Goal: Check status: Check status

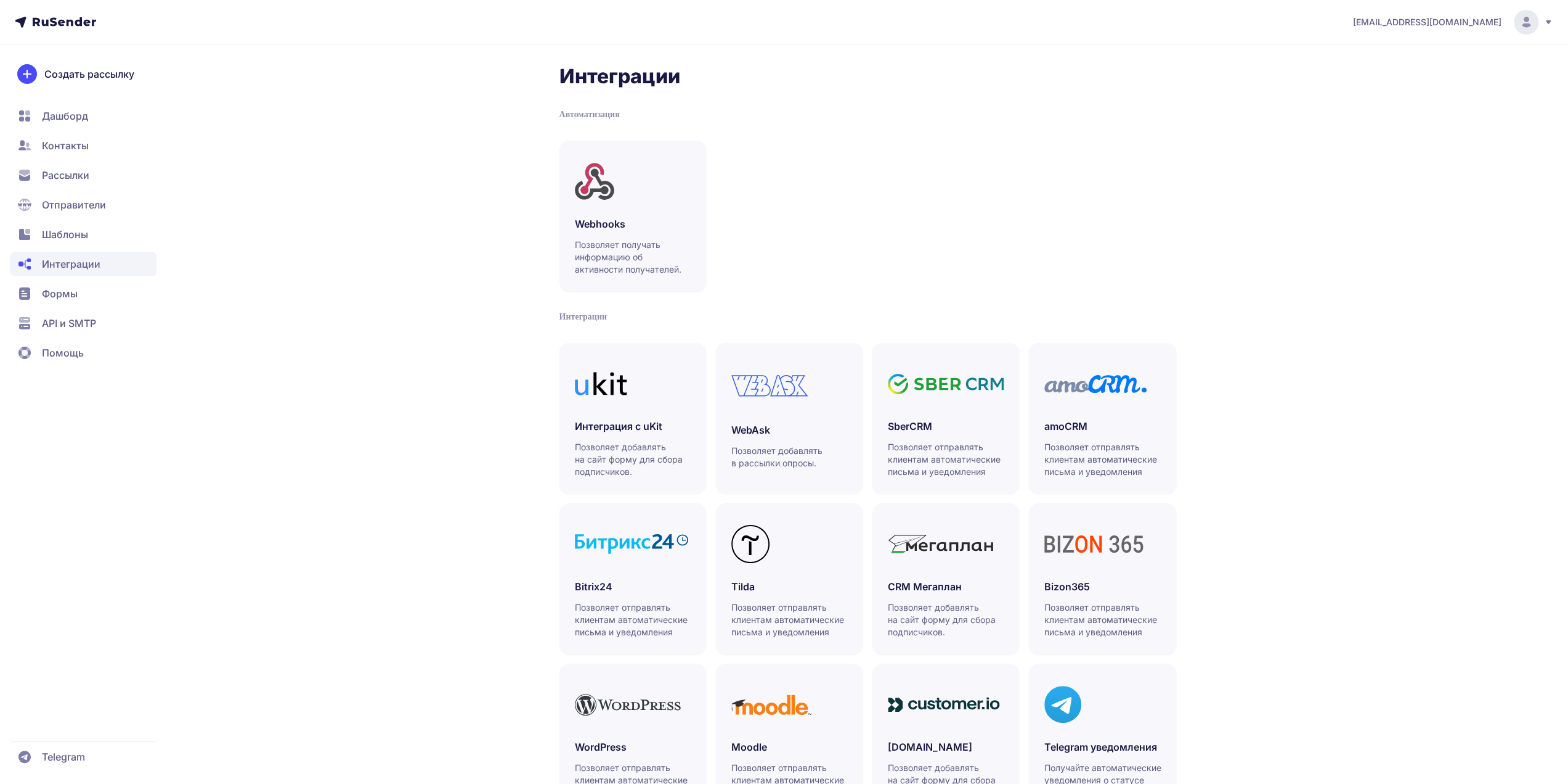
click at [97, 241] on span "Шаблоны" at bounding box center [83, 234] width 147 height 24
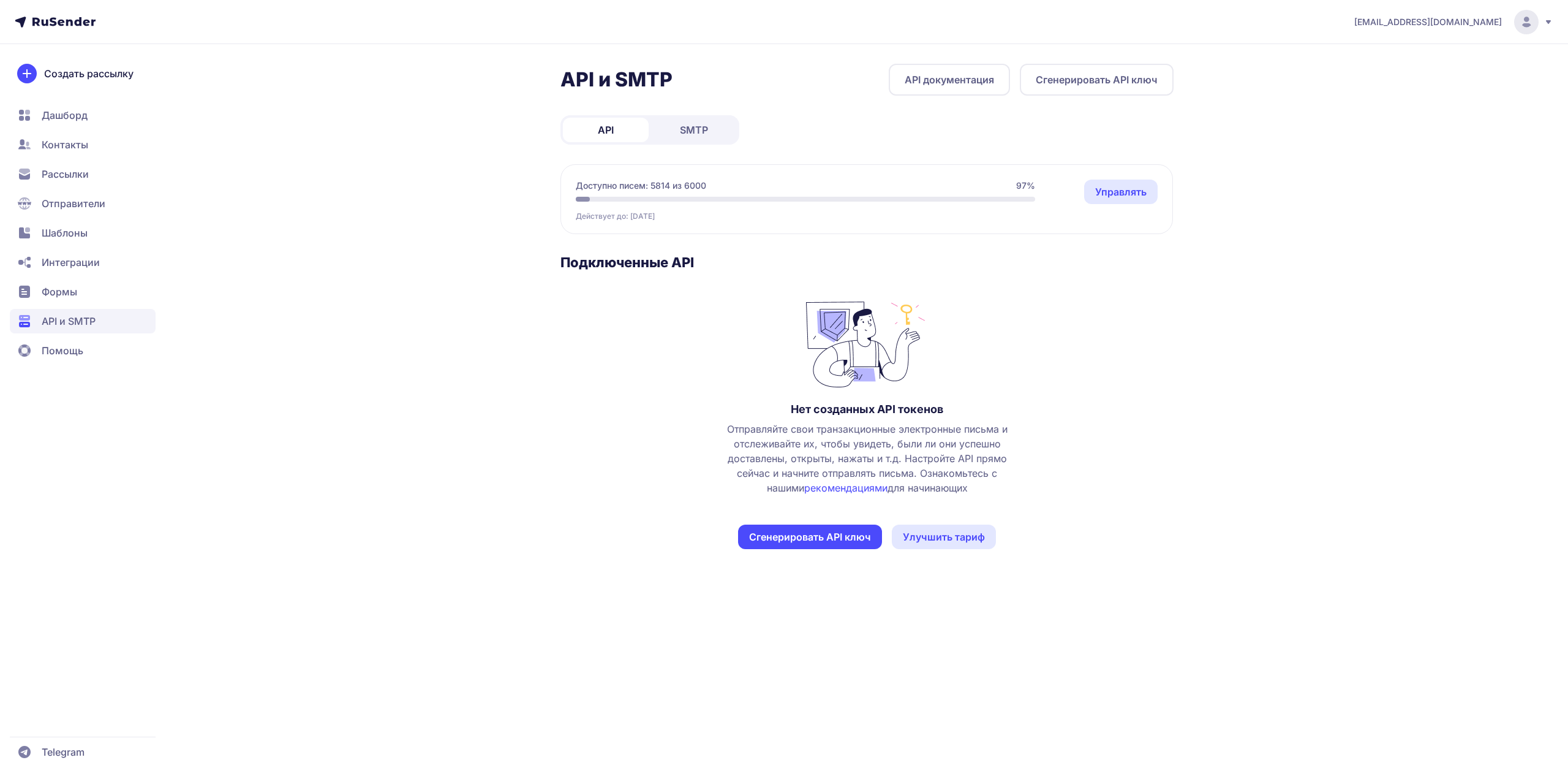
click at [708, 118] on link "SMTP" at bounding box center [694, 130] width 86 height 24
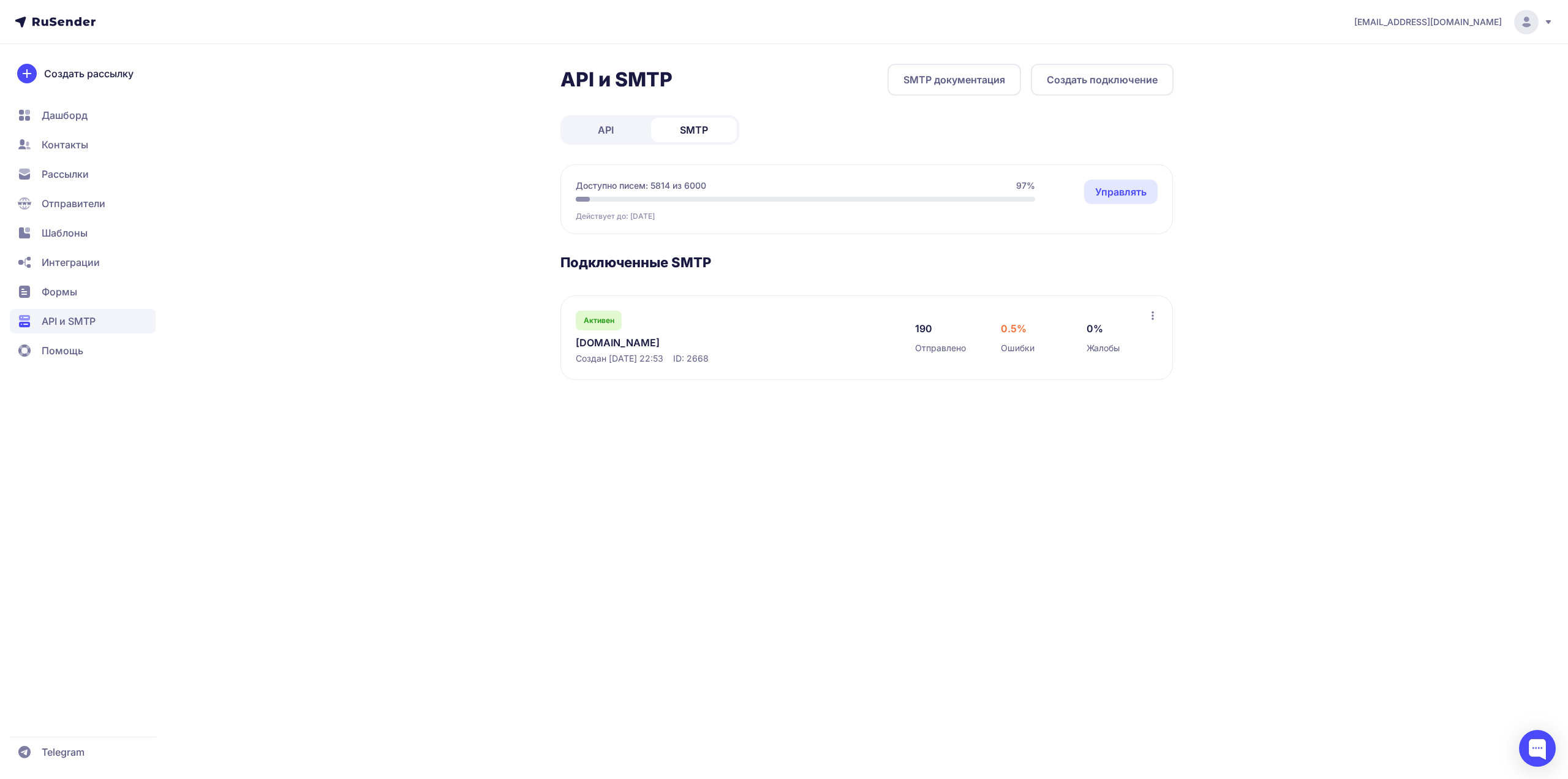
click at [1034, 345] on div "0.5% Ошибки" at bounding box center [1030, 338] width 61 height 33
click at [1014, 345] on span "Ошибки" at bounding box center [1017, 347] width 34 height 13
click at [1011, 339] on div "0.5% Ошибки" at bounding box center [1030, 338] width 61 height 33
click at [606, 342] on link "[DOMAIN_NAME]" at bounding box center [701, 342] width 251 height 15
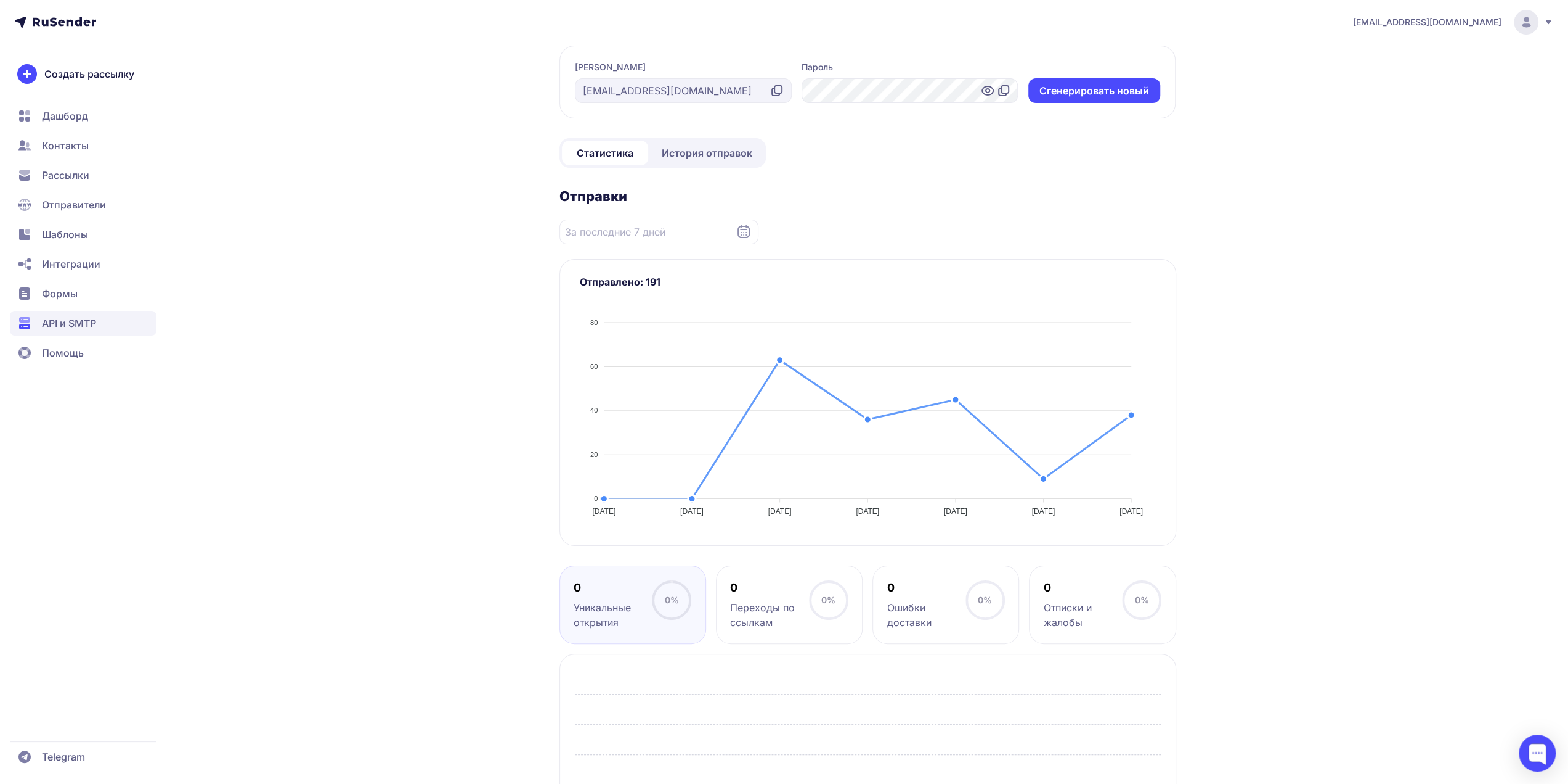
scroll to position [8, 0]
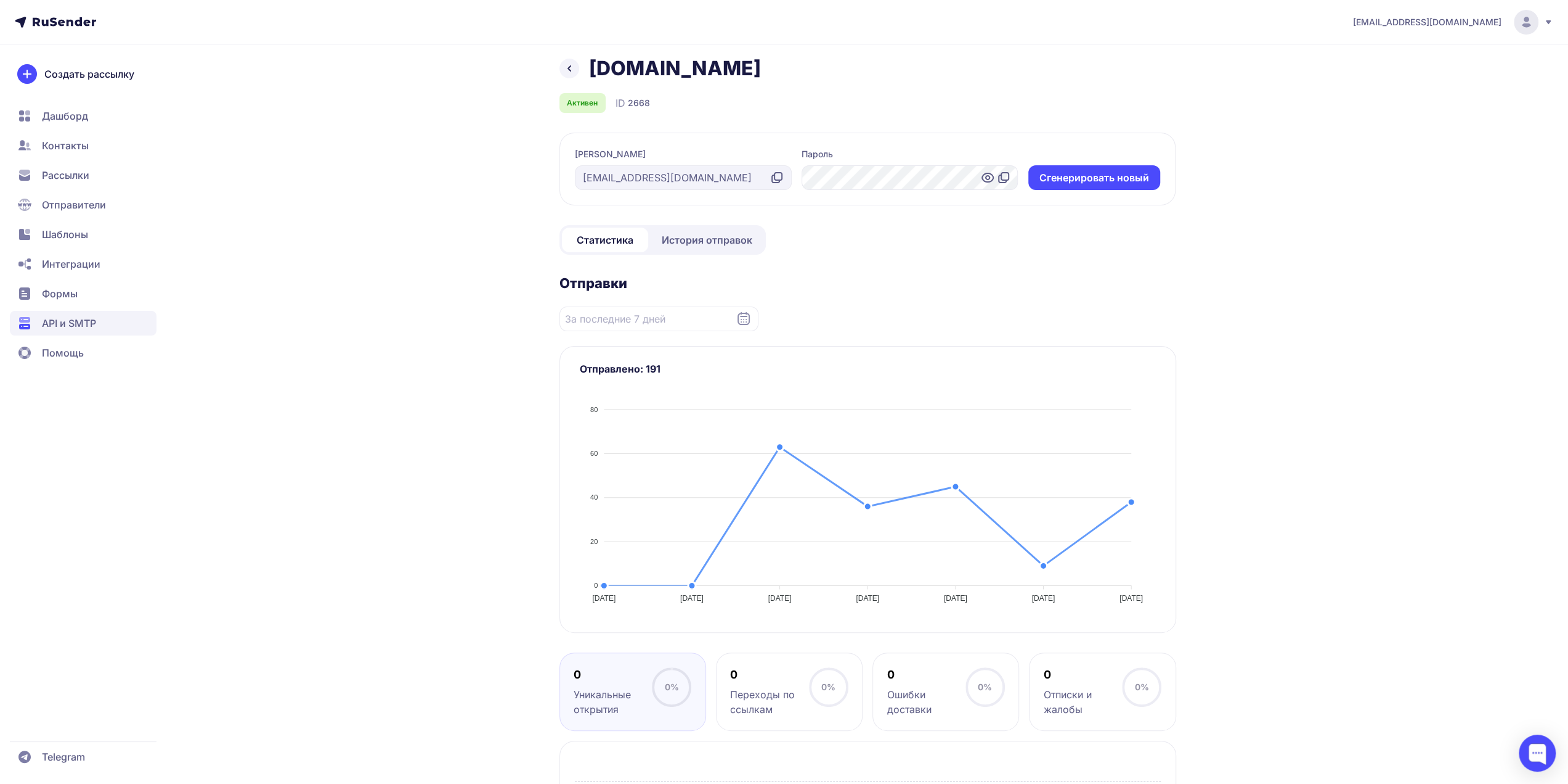
click at [711, 235] on span "История отправок" at bounding box center [707, 240] width 91 height 15
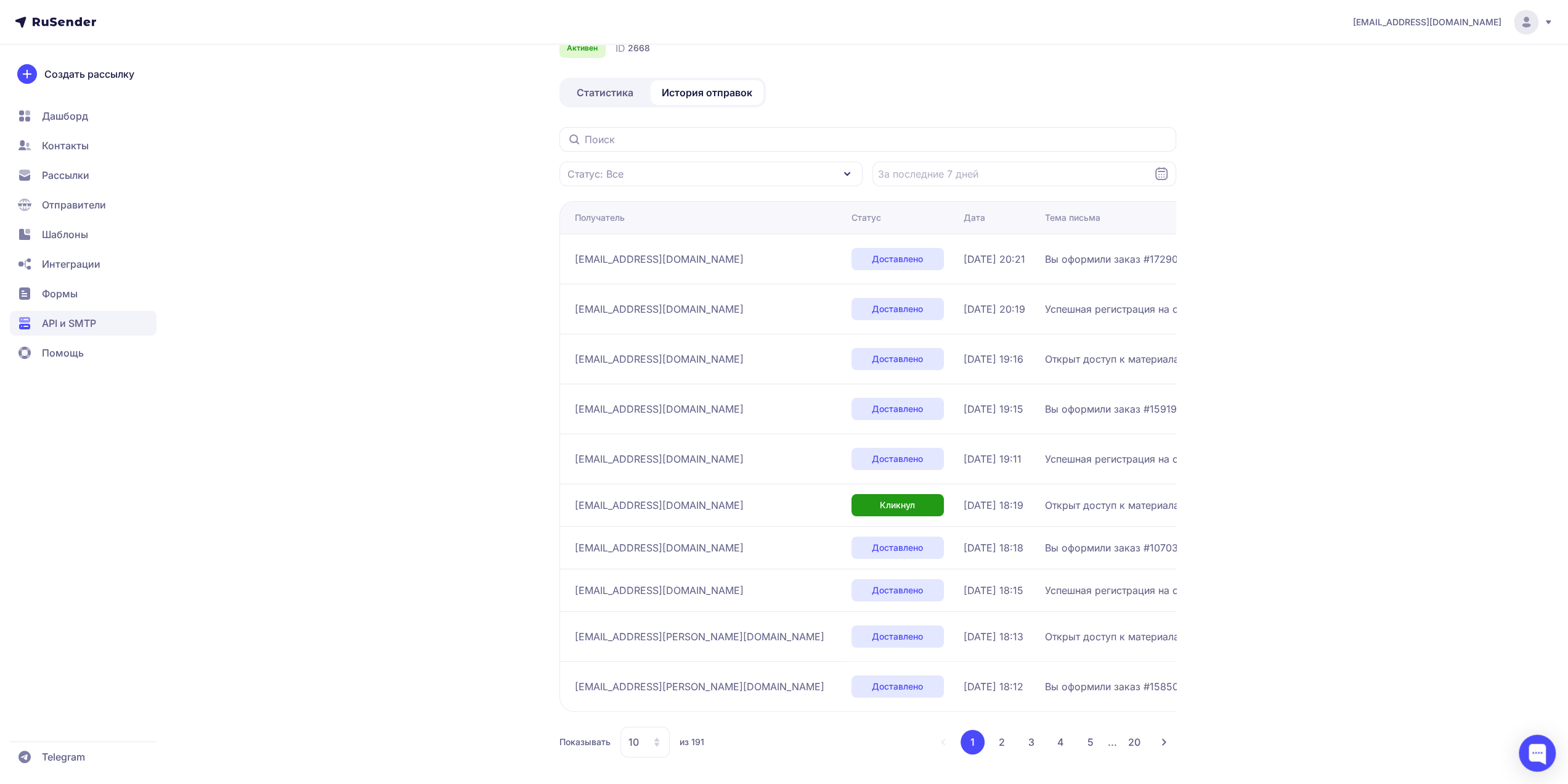
scroll to position [63, 0]
click at [684, 135] on input "text" at bounding box center [868, 138] width 617 height 24
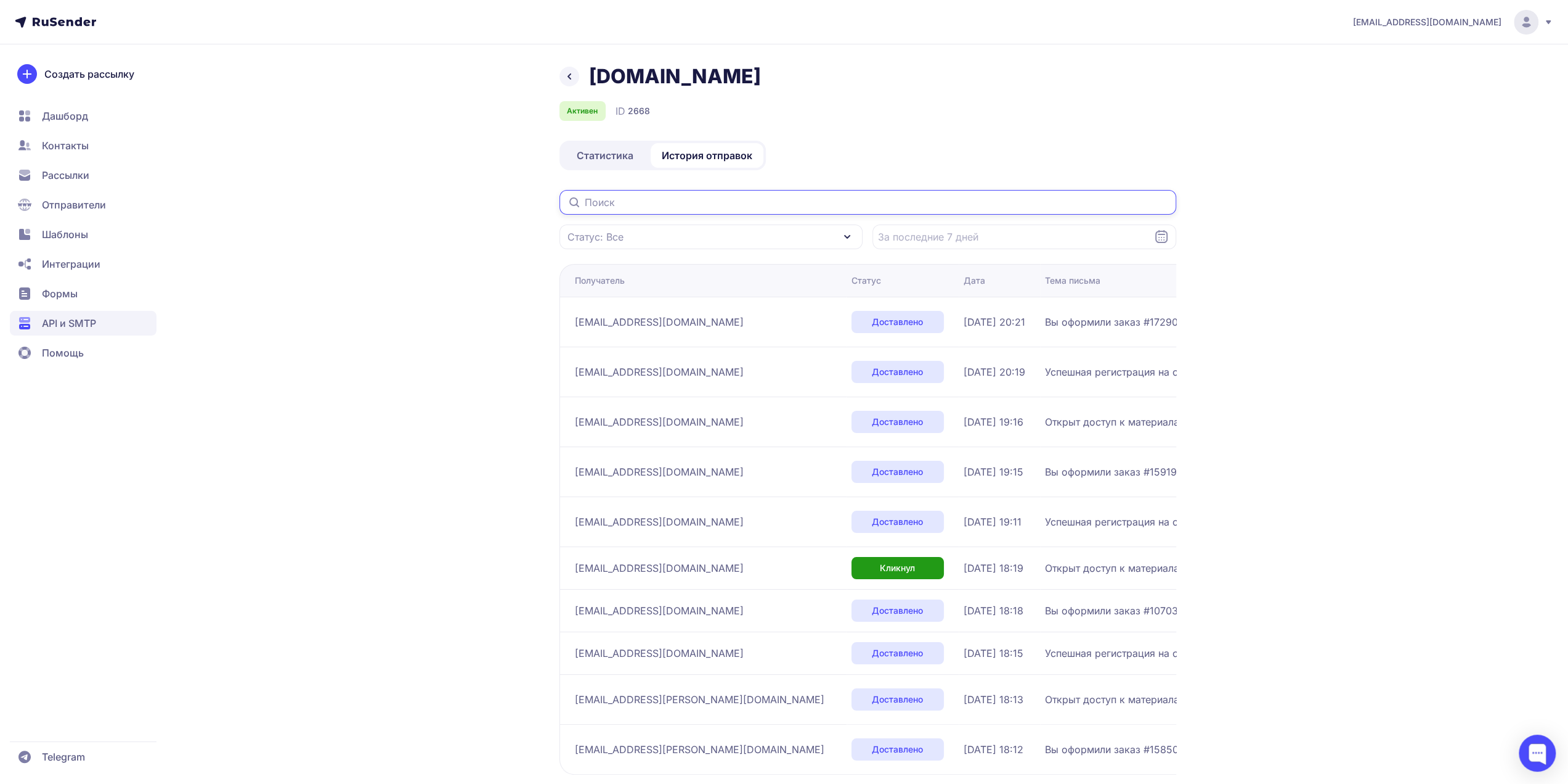
click at [645, 206] on input "text" at bounding box center [868, 202] width 617 height 24
click at [626, 199] on input "text" at bounding box center [868, 202] width 617 height 24
paste input "[EMAIL_ADDRESS][DOMAIN_NAME]"
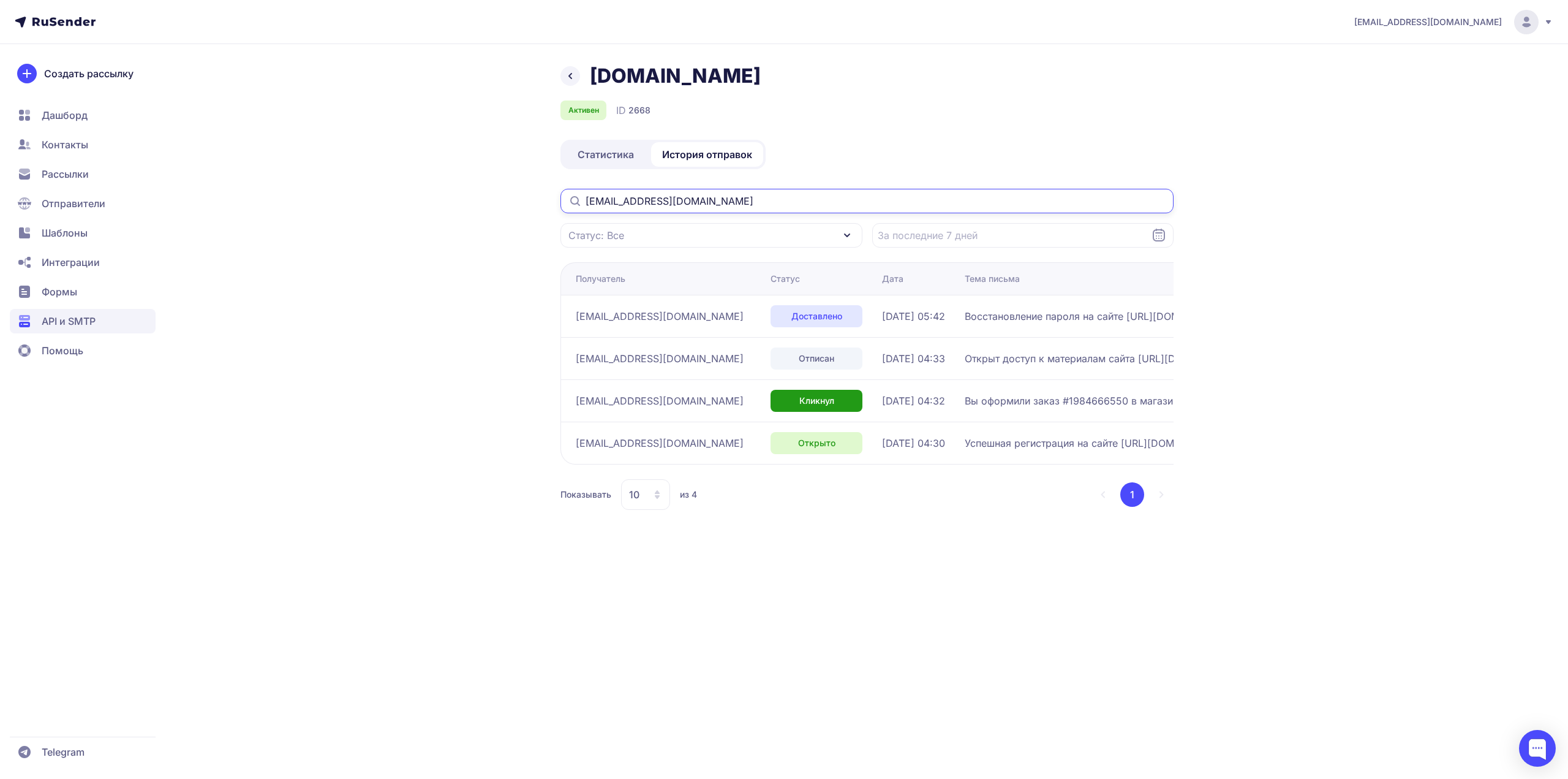
type input "[EMAIL_ADDRESS][DOMAIN_NAME]"
